Goal: Navigation & Orientation: Find specific page/section

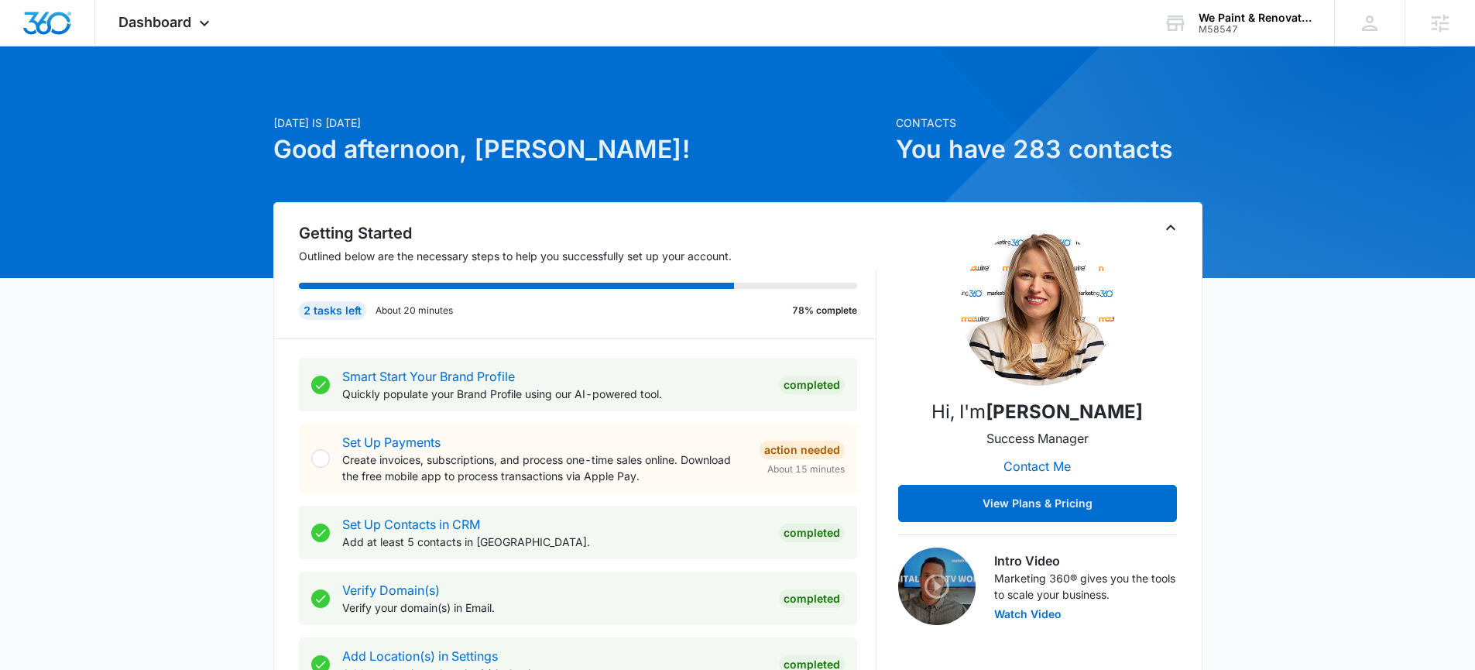
scroll to position [3, 0]
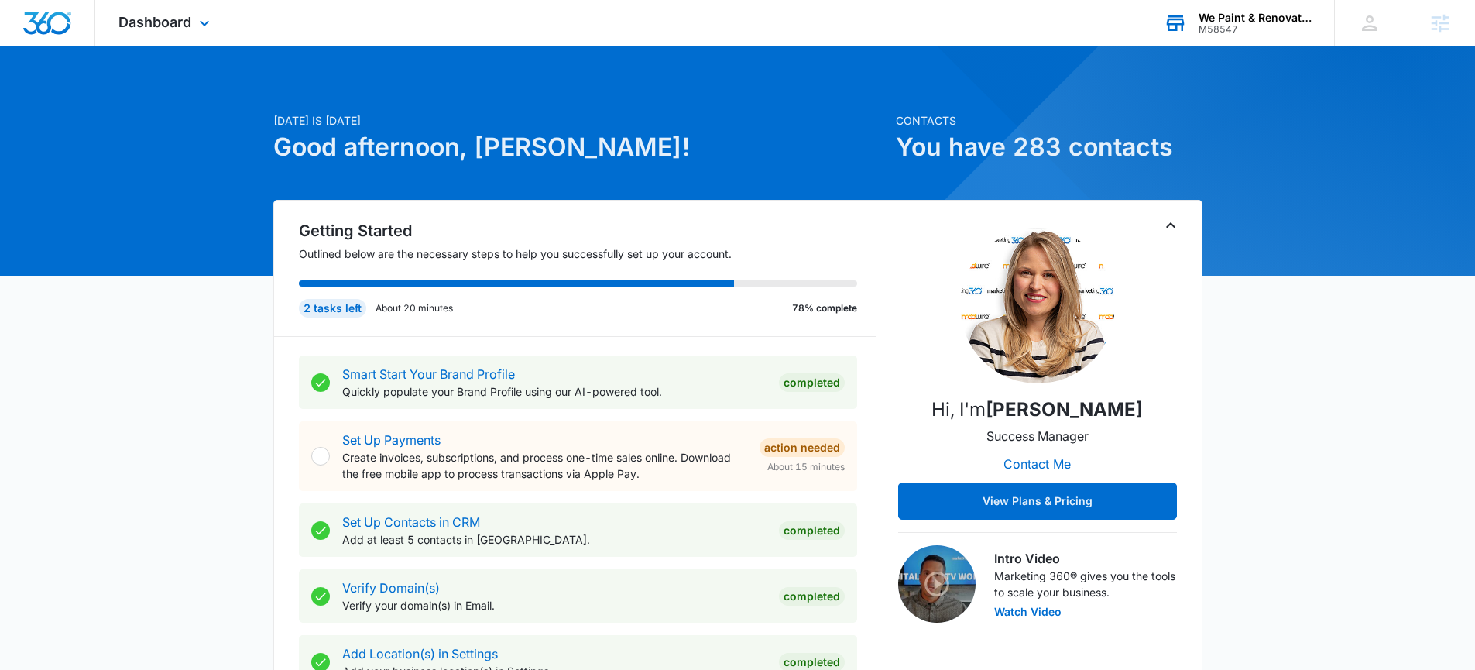
click at [1225, 20] on div "We Paint & Renovate Inc." at bounding box center [1254, 18] width 113 height 12
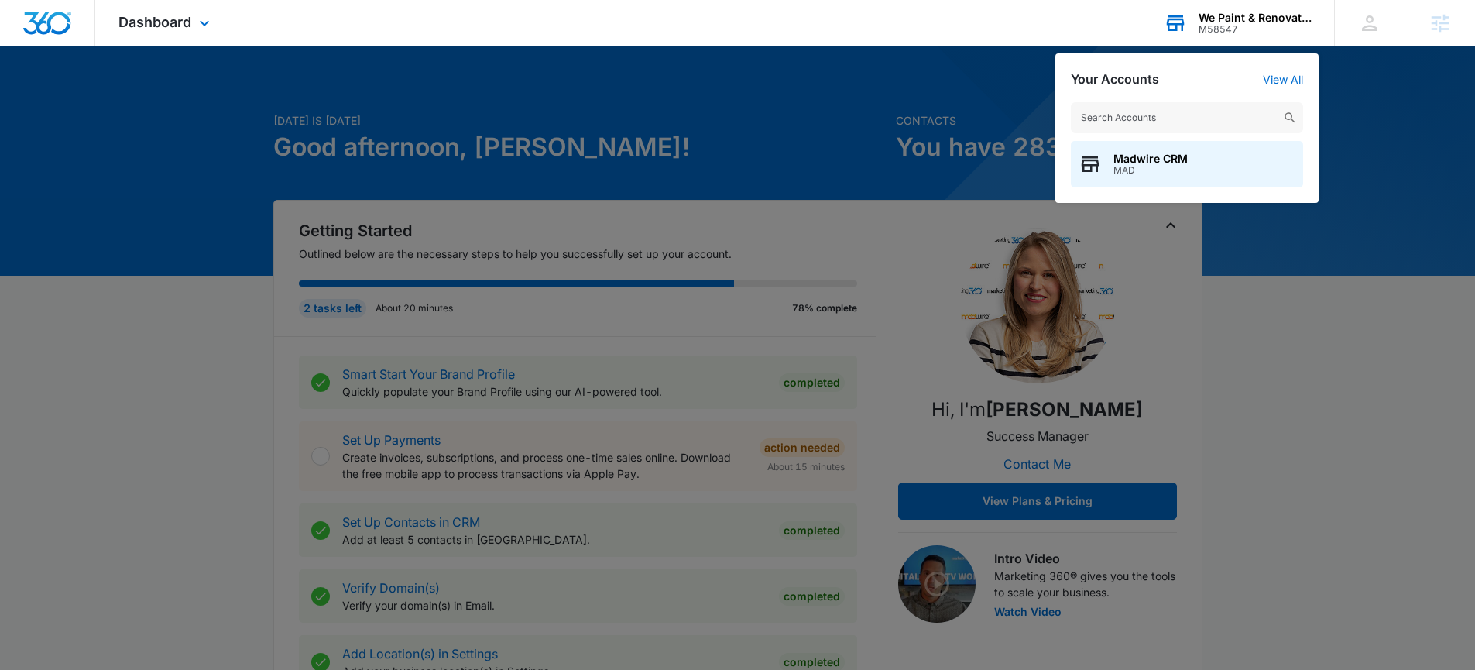
click at [1127, 115] on input "text" at bounding box center [1187, 117] width 232 height 31
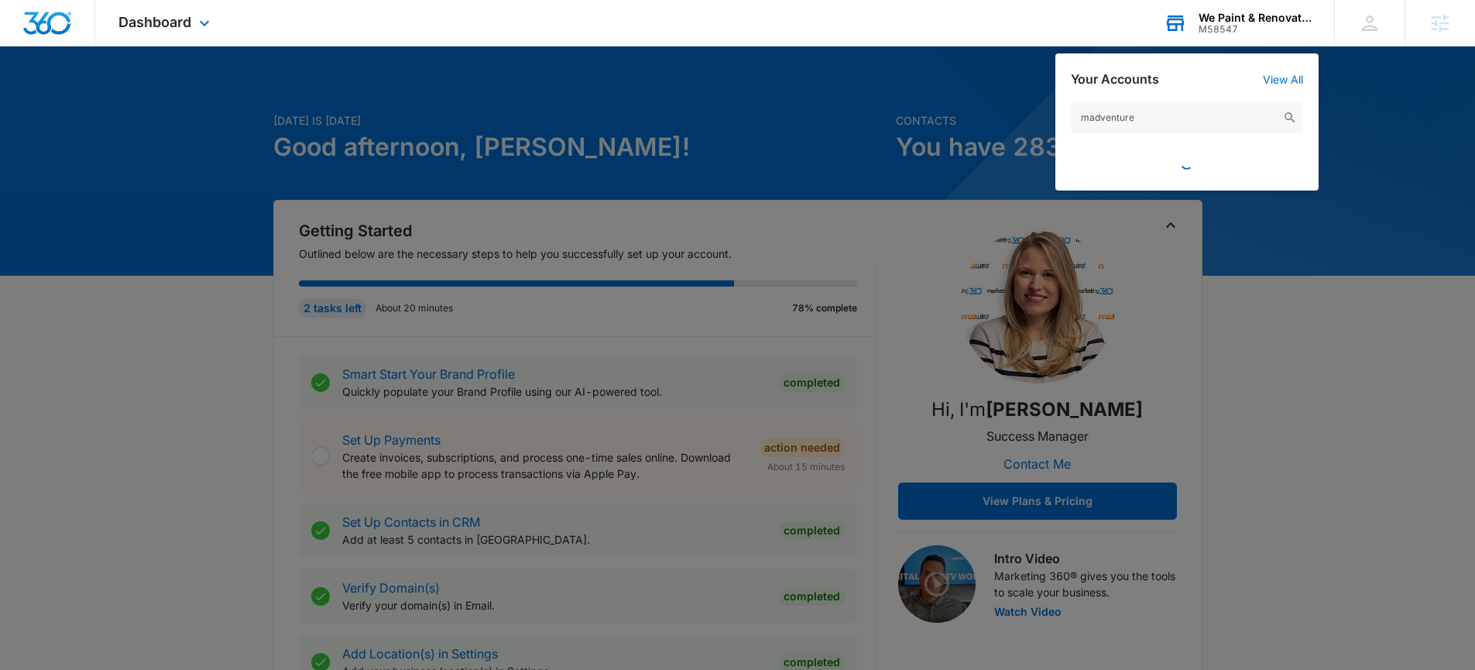
click at [1150, 120] on input "madventure" at bounding box center [1187, 117] width 232 height 31
type input "mad"
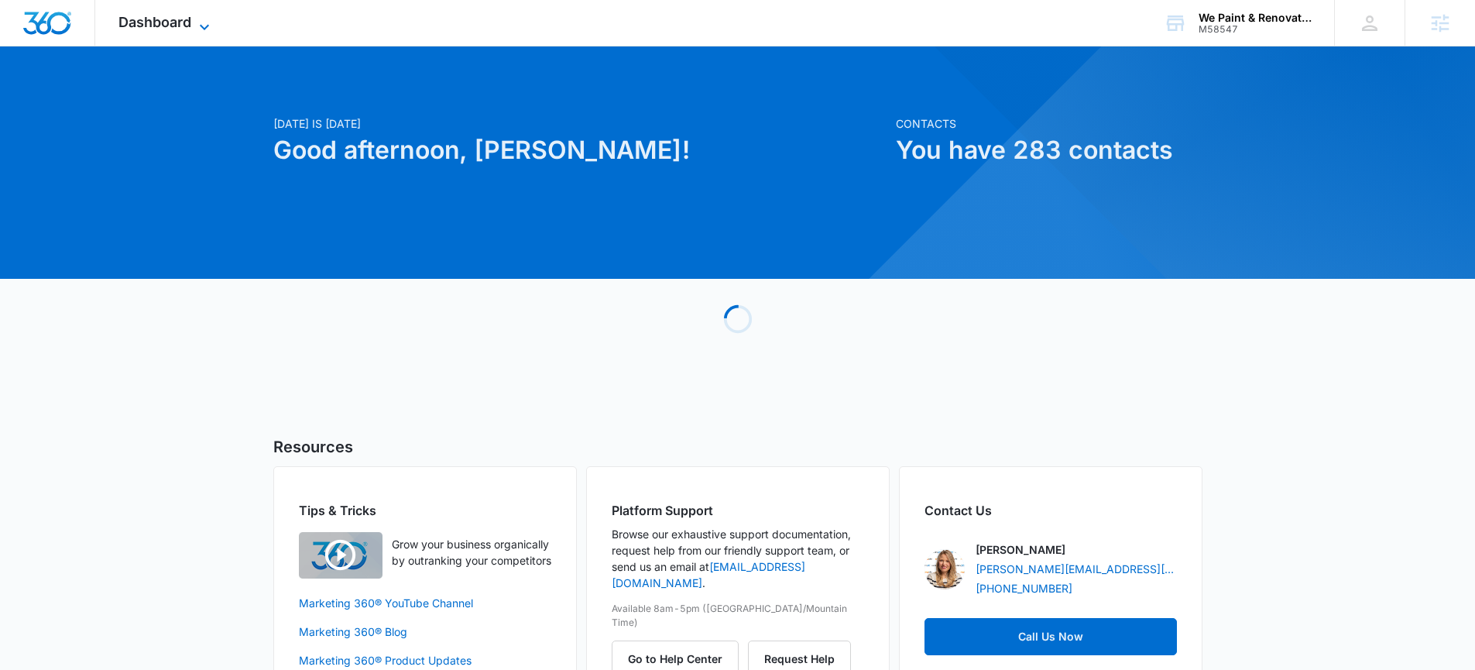
click at [206, 22] on icon at bounding box center [204, 27] width 19 height 19
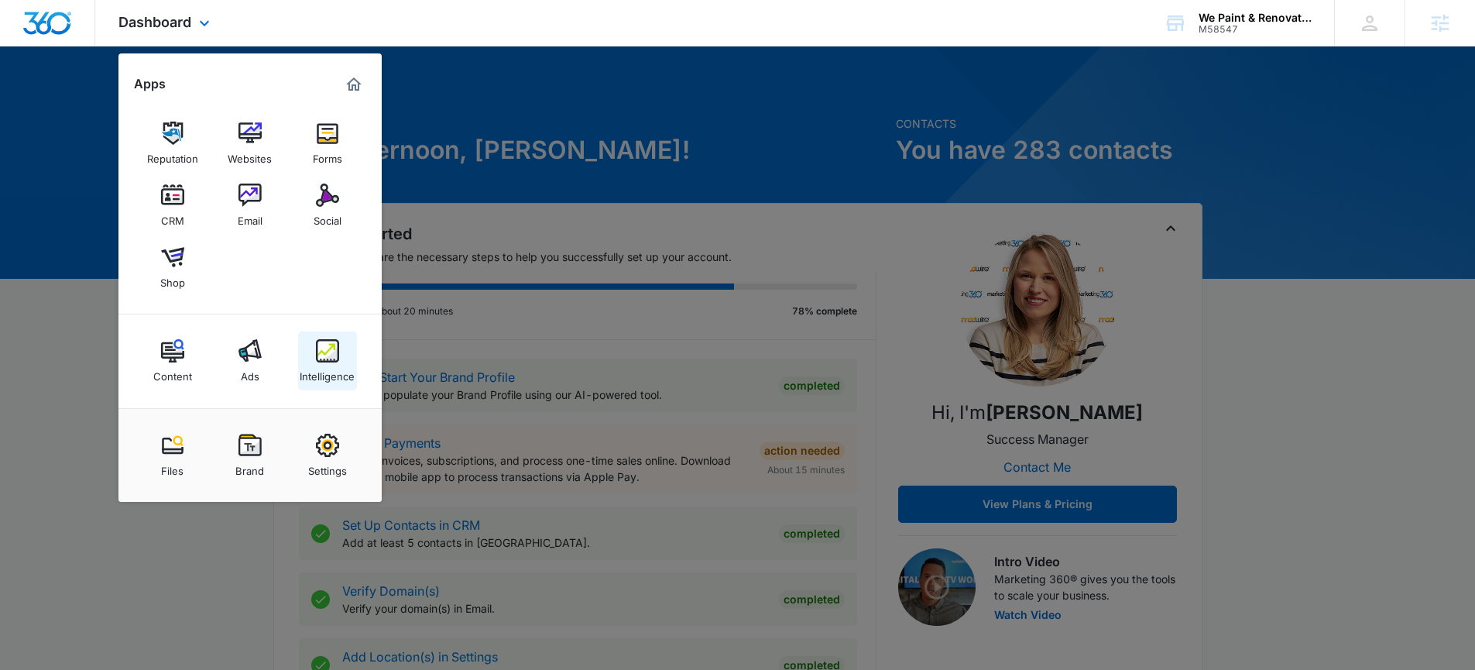
click at [324, 352] on img at bounding box center [327, 350] width 23 height 23
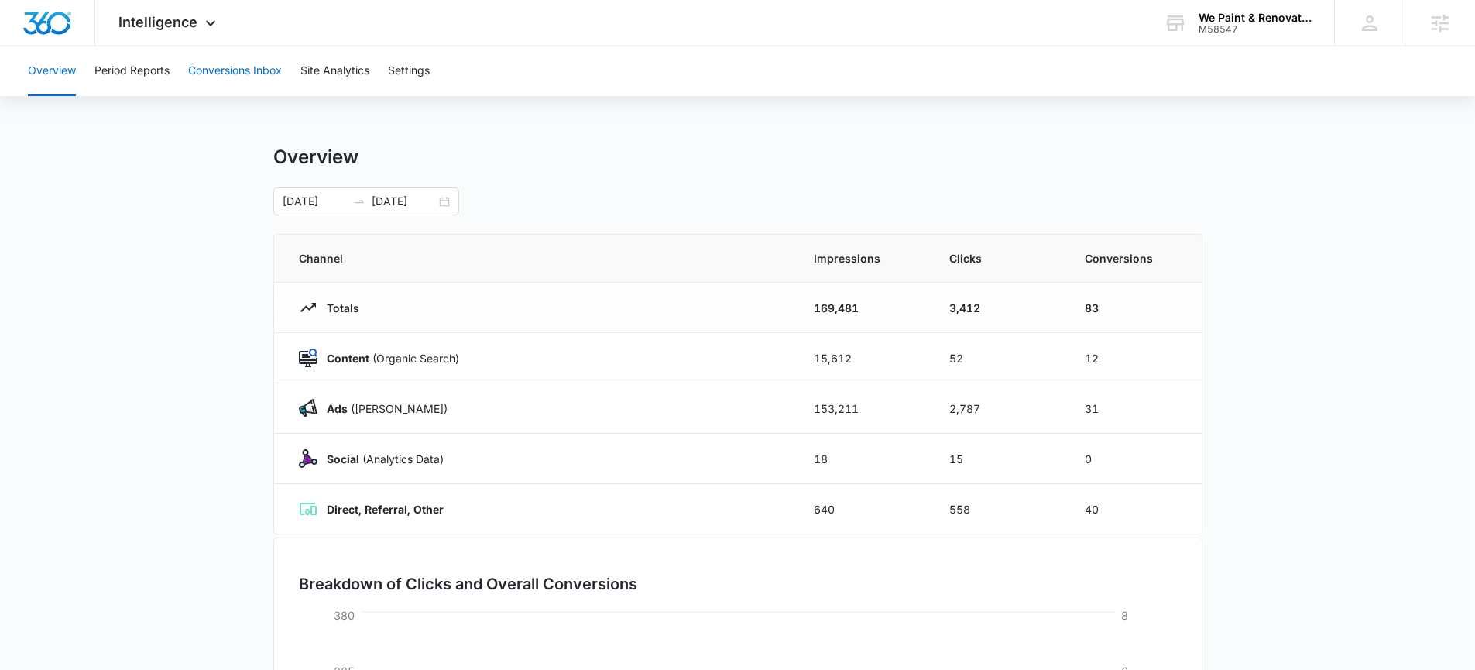
click at [235, 74] on button "Conversions Inbox" at bounding box center [235, 71] width 94 height 50
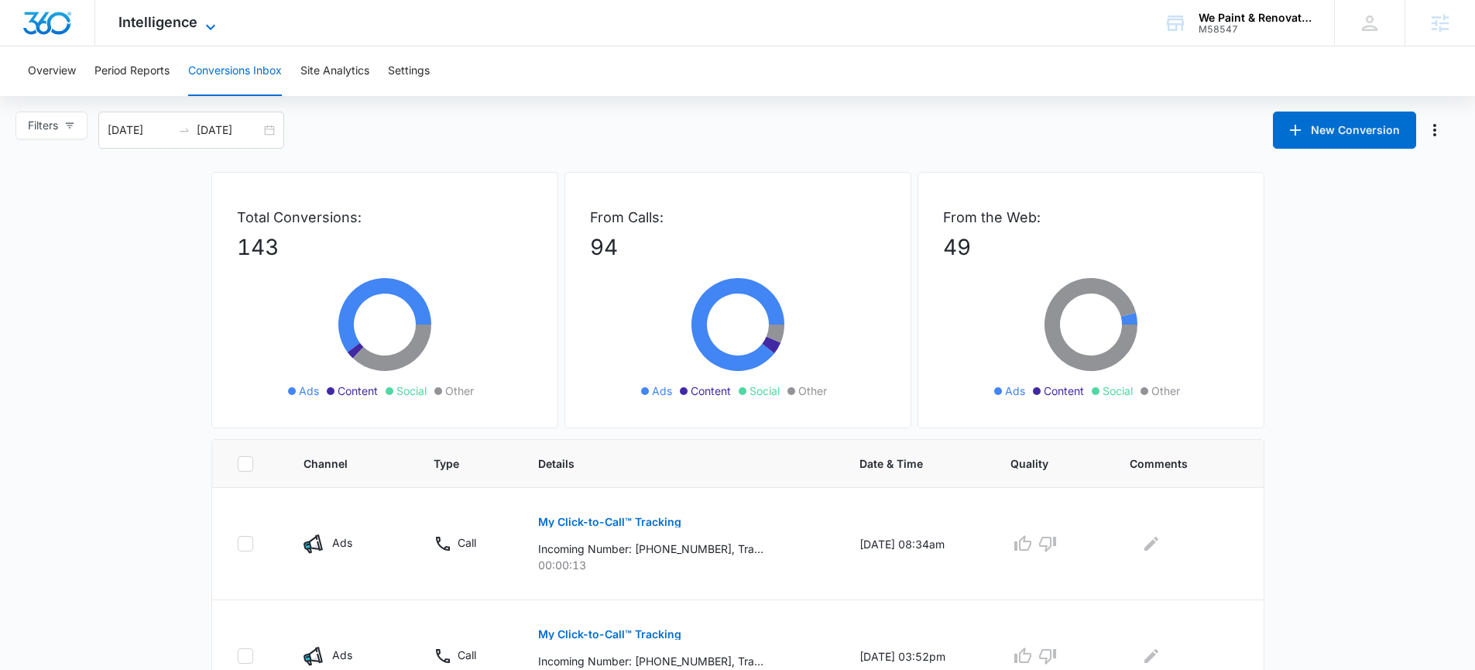
click at [156, 21] on span "Intelligence" at bounding box center [157, 22] width 79 height 16
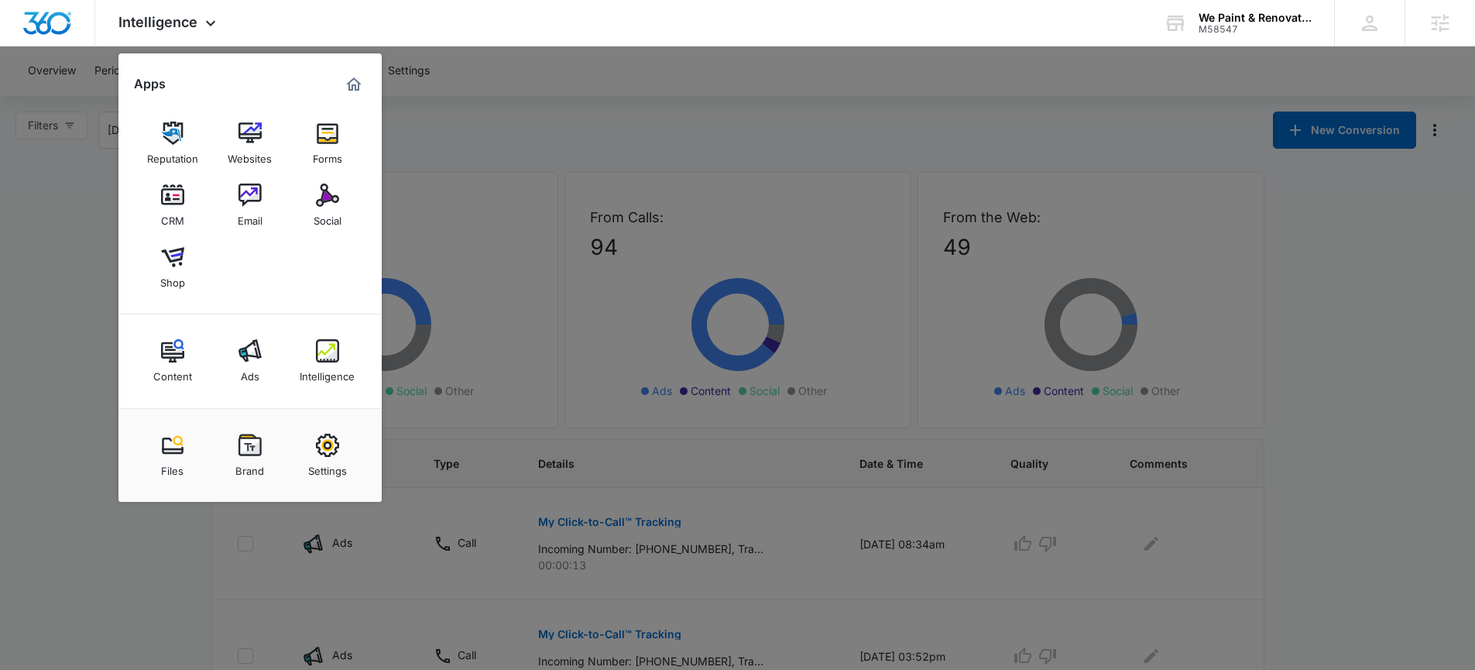
click at [180, 212] on div "CRM" at bounding box center [172, 217] width 23 height 20
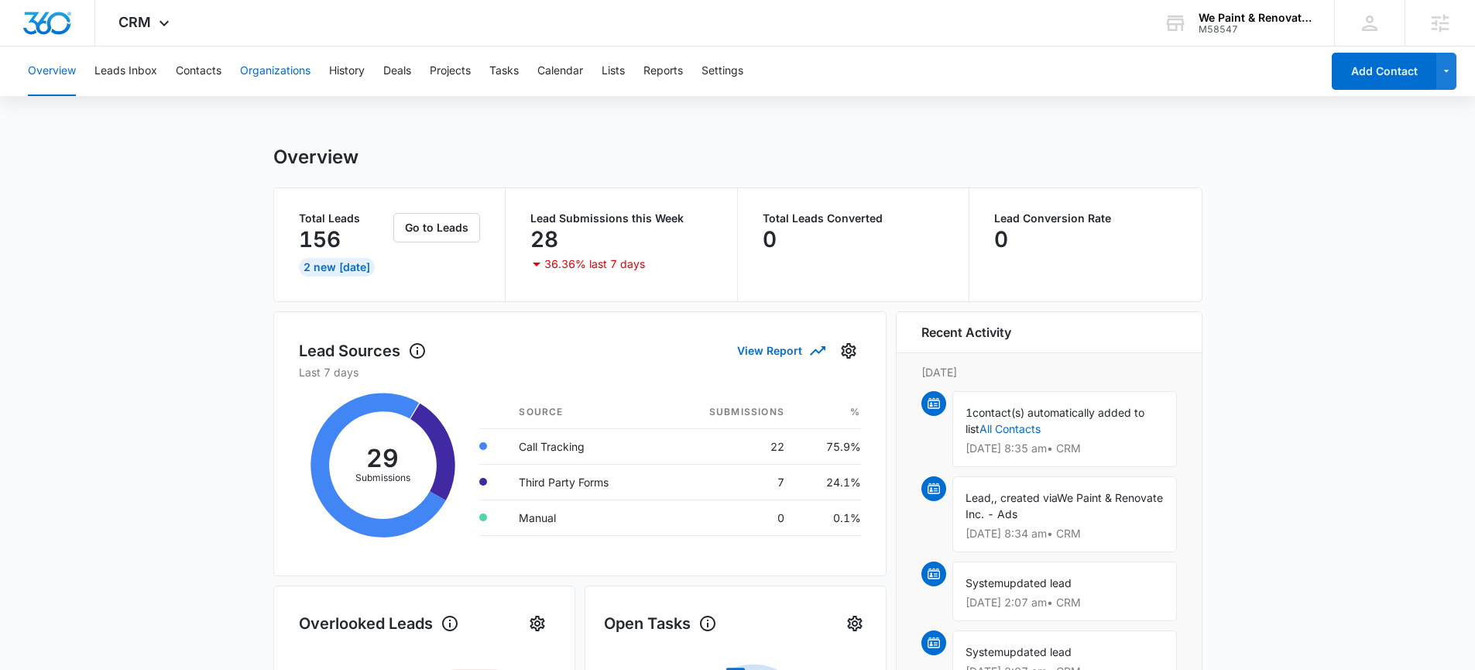
click at [290, 73] on button "Organizations" at bounding box center [275, 71] width 70 height 50
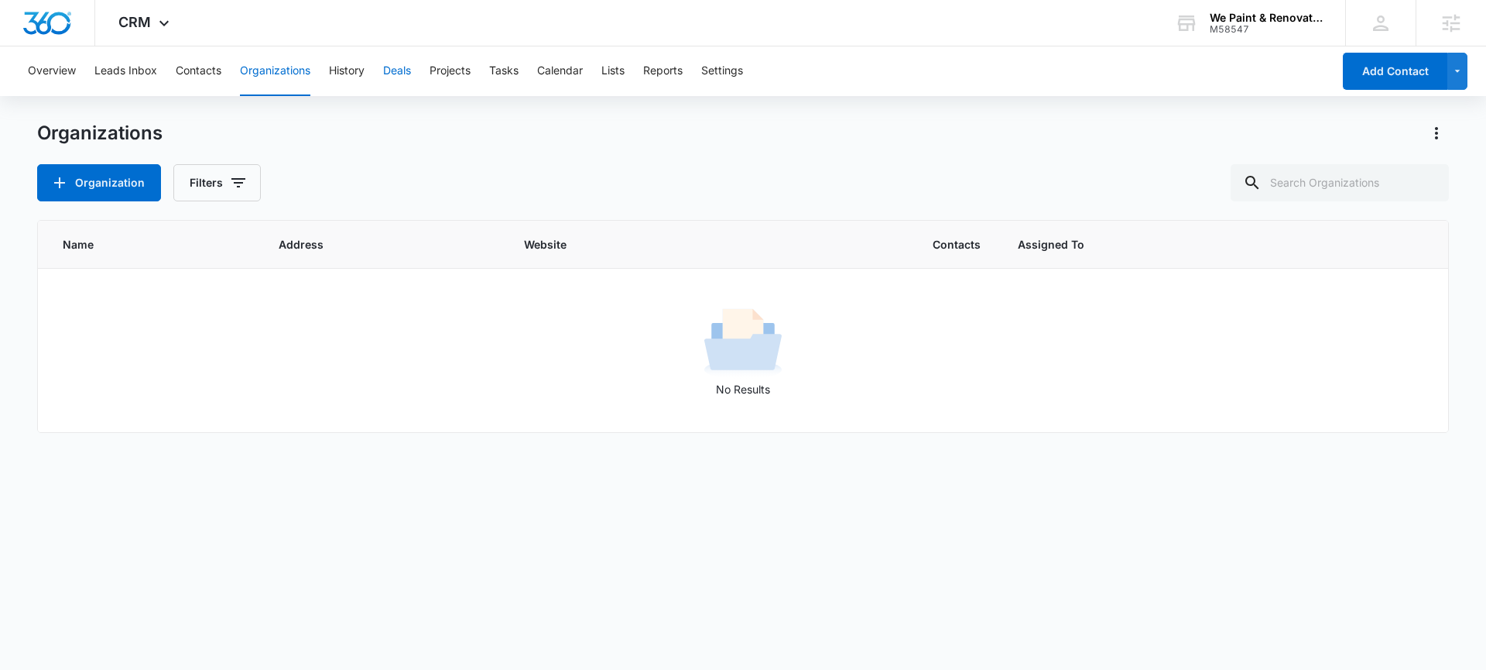
click at [404, 75] on button "Deals" at bounding box center [397, 71] width 28 height 50
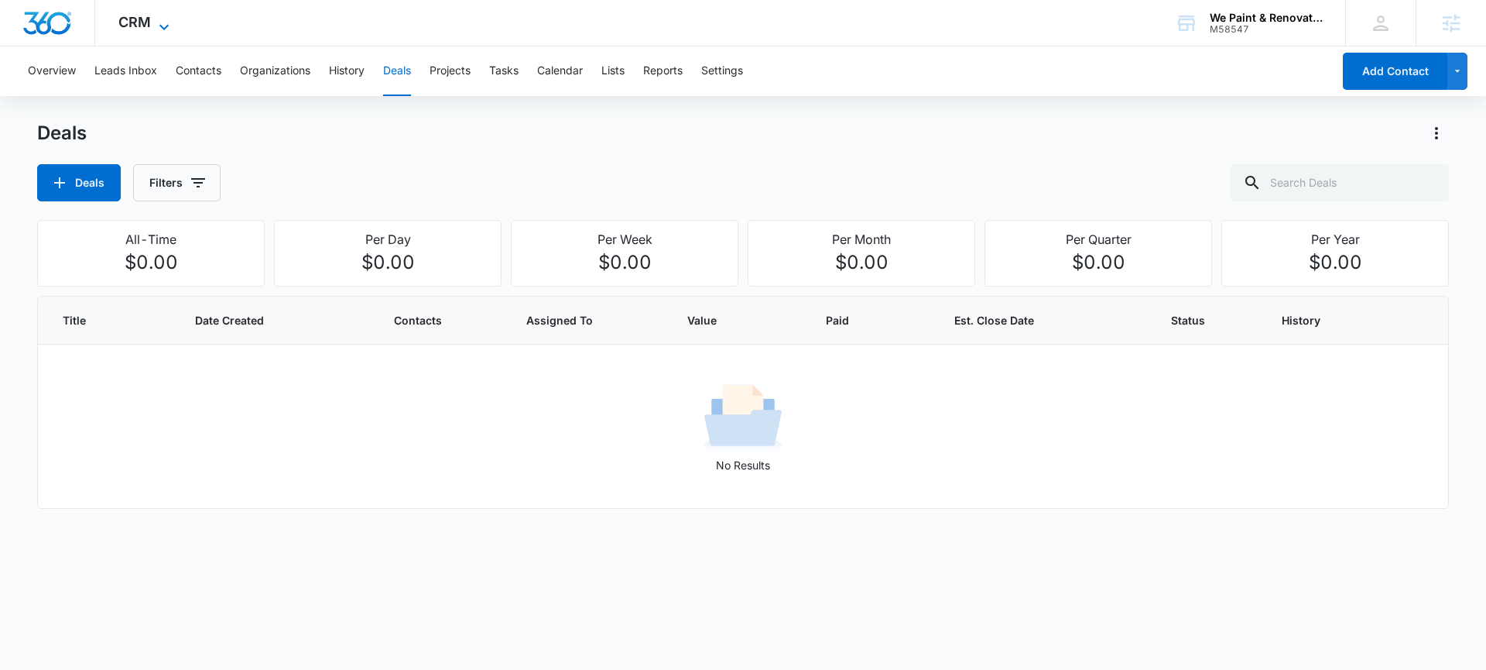
click at [135, 29] on span "CRM" at bounding box center [134, 22] width 33 height 16
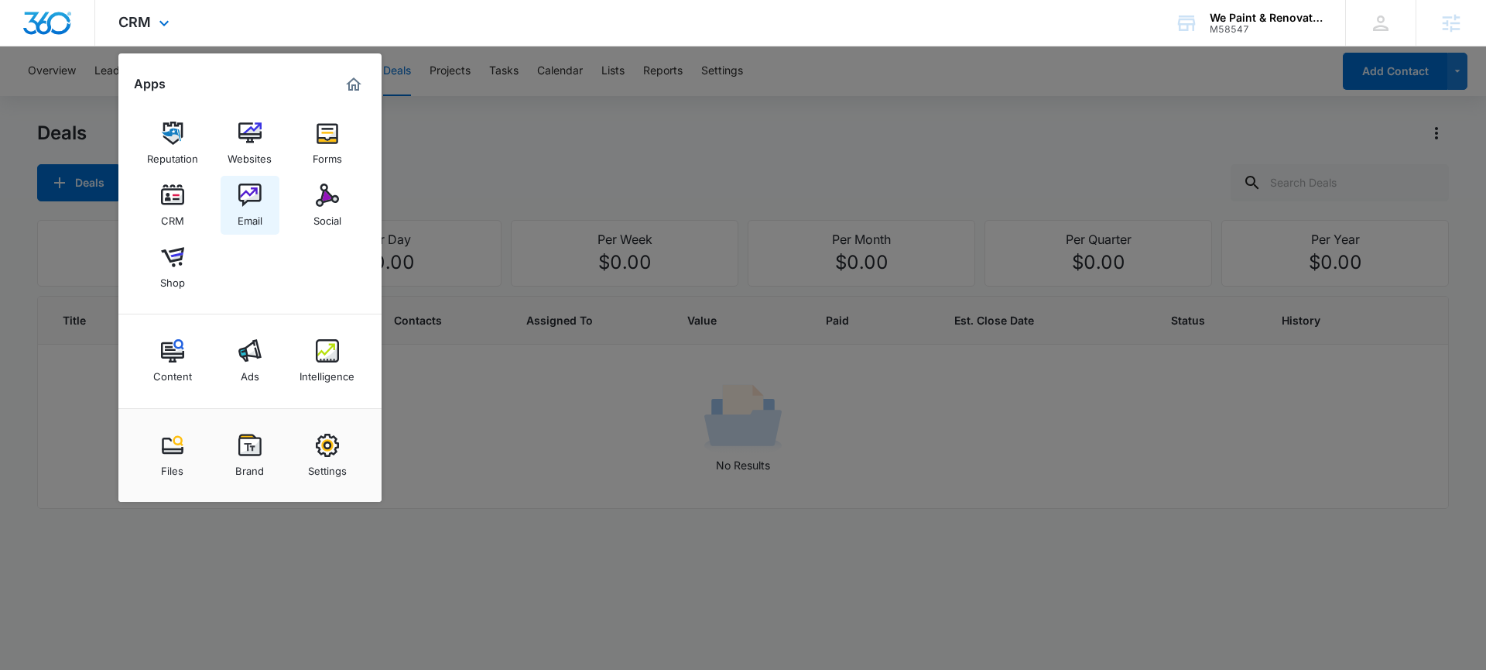
click at [238, 205] on img at bounding box center [249, 194] width 23 height 23
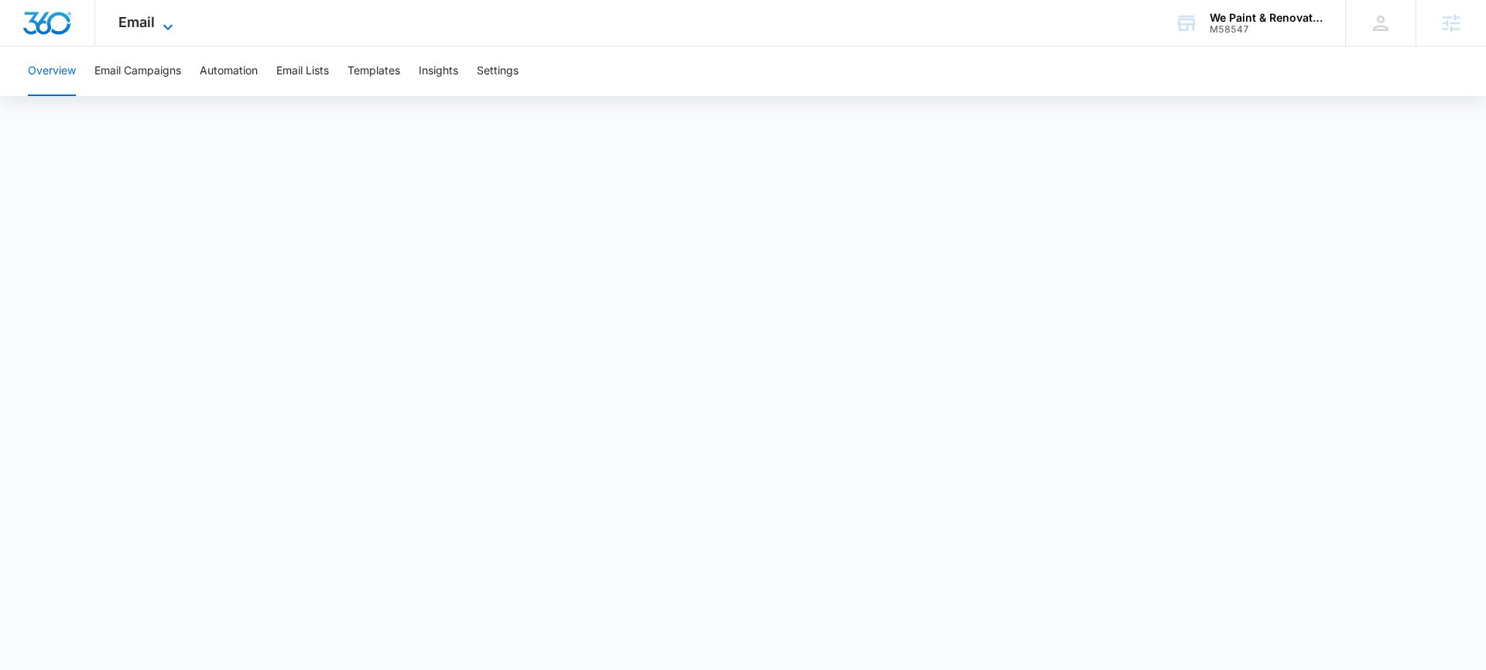
click at [172, 24] on icon at bounding box center [168, 27] width 19 height 19
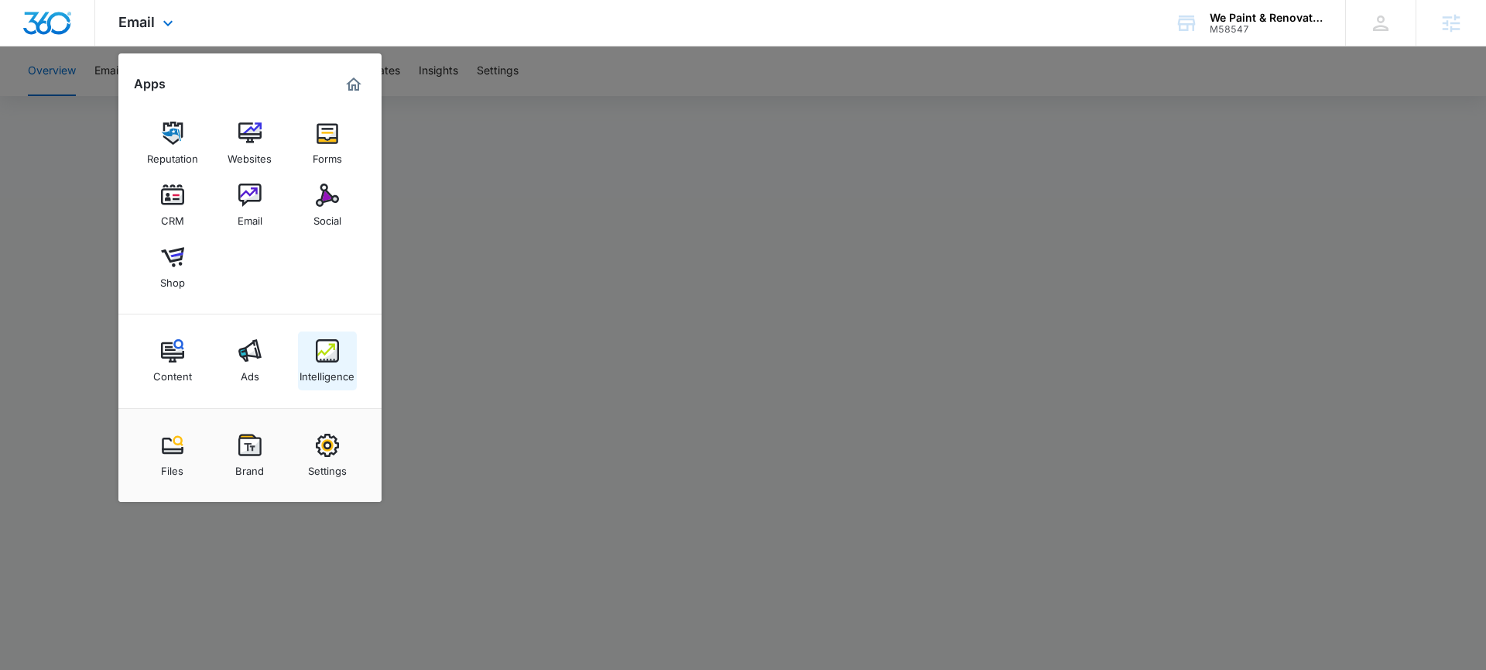
click at [322, 360] on img at bounding box center [327, 350] width 23 height 23
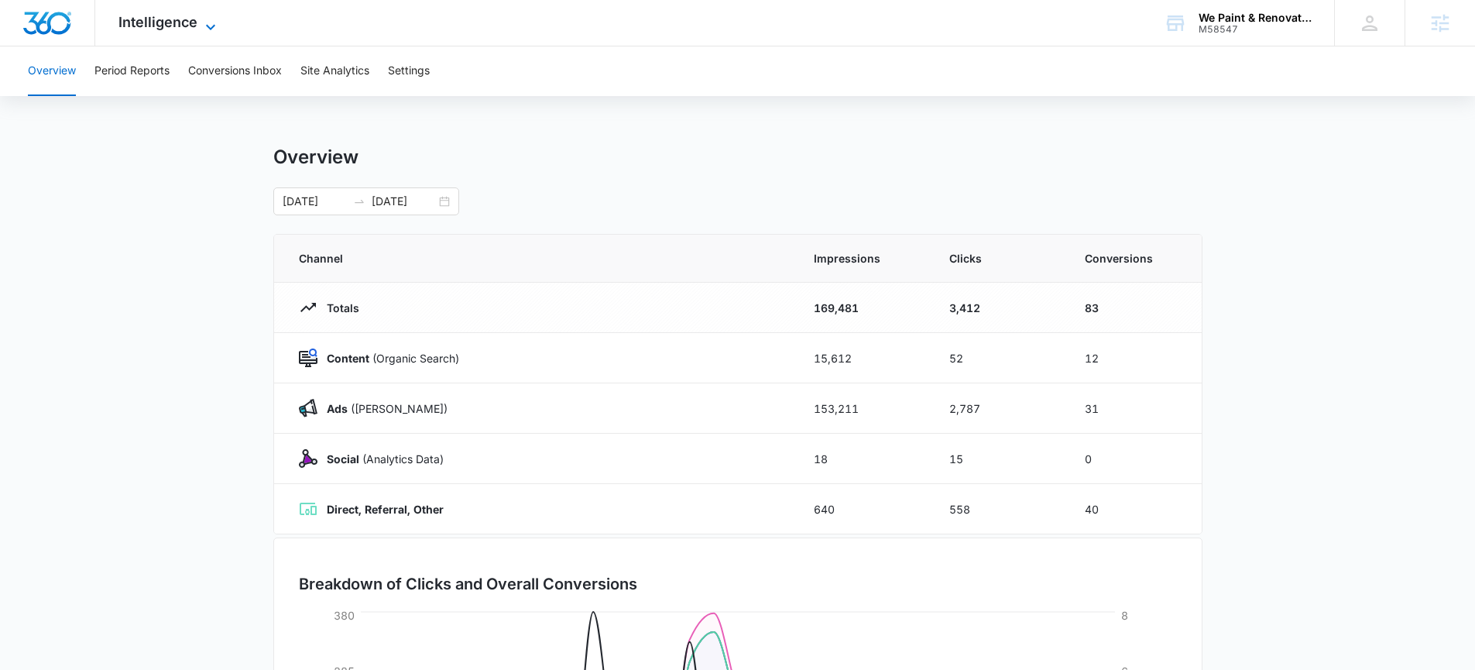
click at [201, 21] on icon at bounding box center [210, 27] width 19 height 19
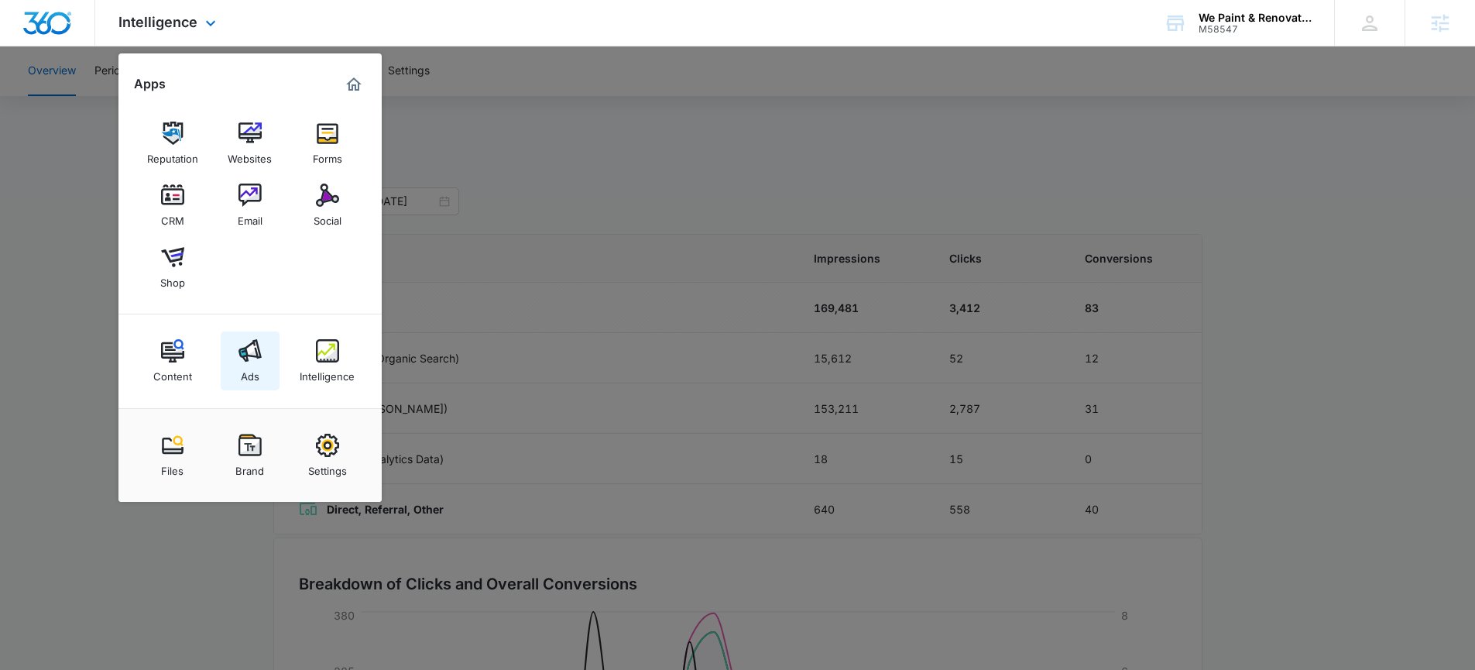
click at [242, 356] on img at bounding box center [249, 350] width 23 height 23
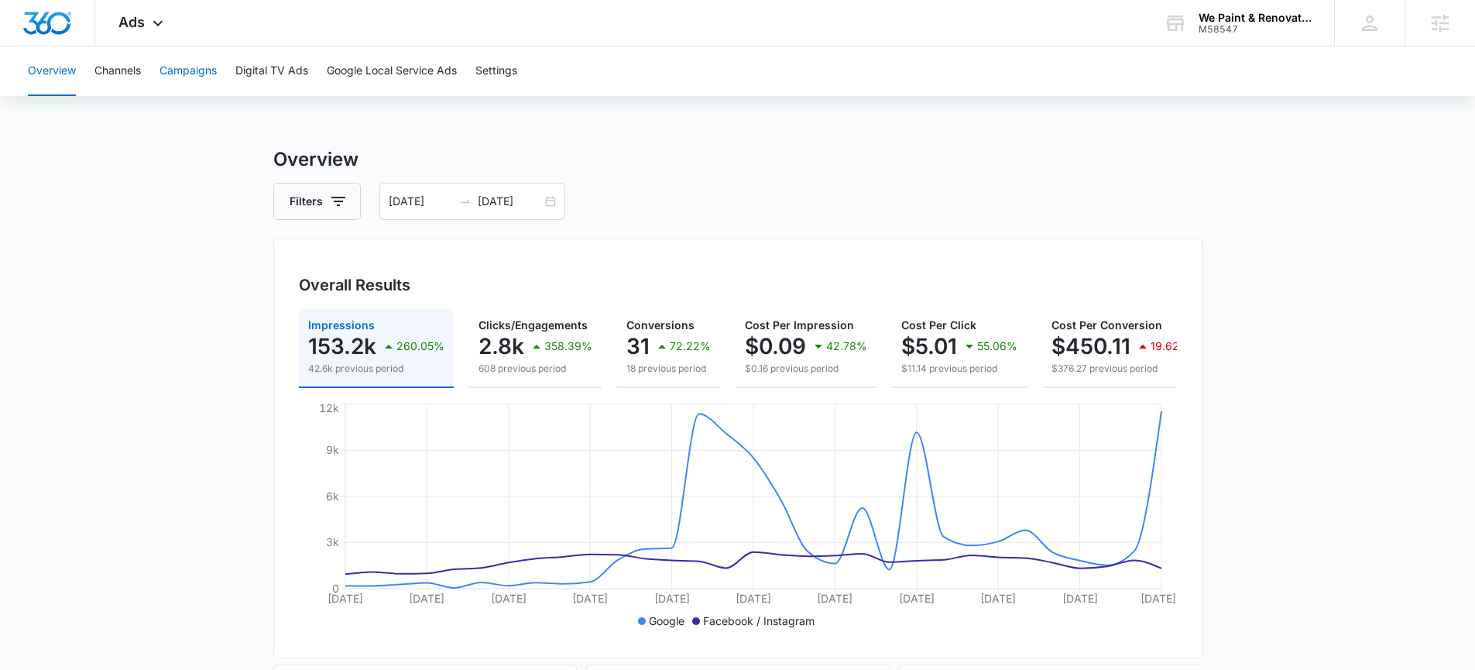
click at [184, 77] on button "Campaigns" at bounding box center [187, 71] width 57 height 50
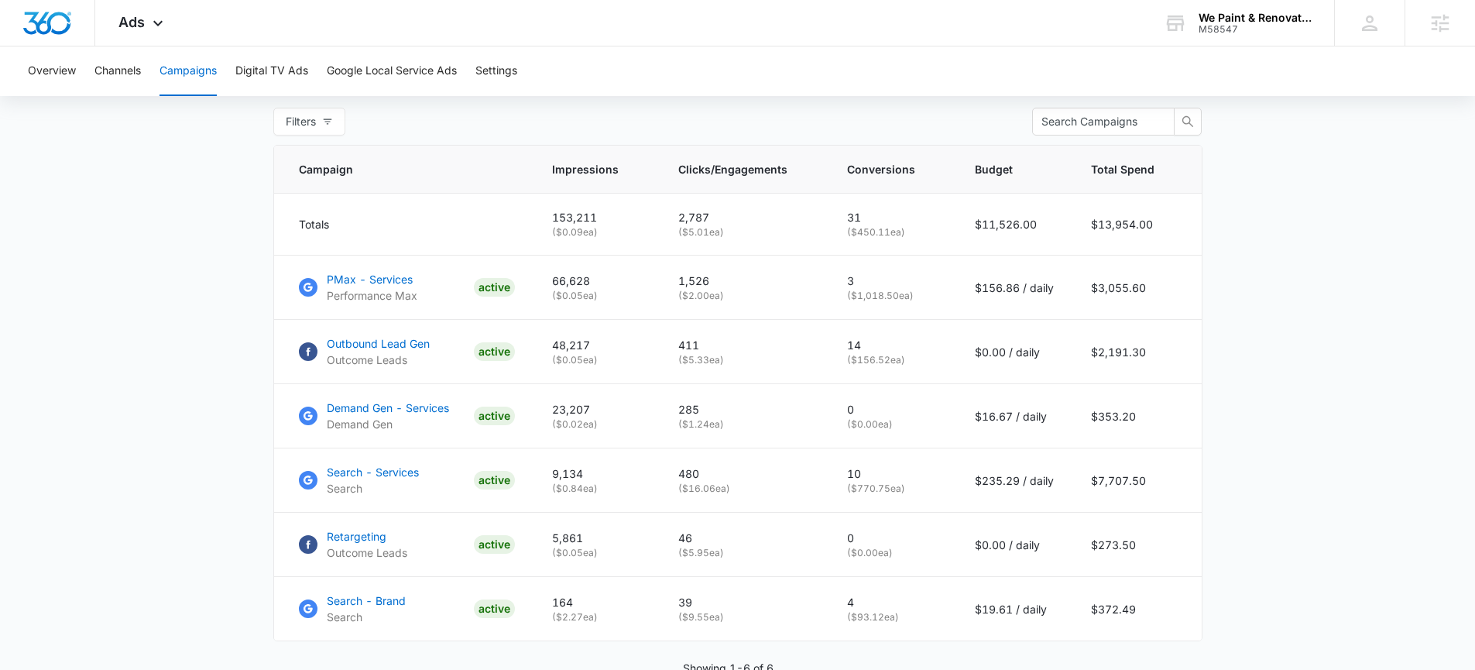
scroll to position [595, 0]
